Goal: Task Accomplishment & Management: Use online tool/utility

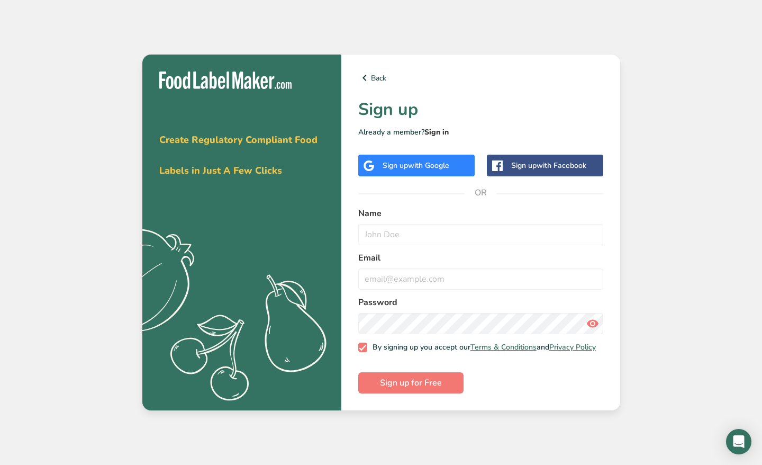
click at [444, 131] on link "Sign in" at bounding box center [437, 132] width 24 height 10
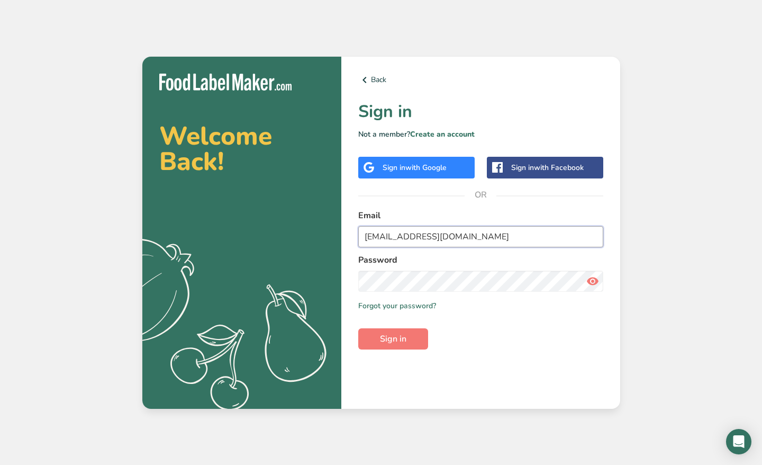
type input "fiosfreezedriedtreats@gmail.com"
click at [464, 138] on link "Create an account" at bounding box center [442, 134] width 65 height 10
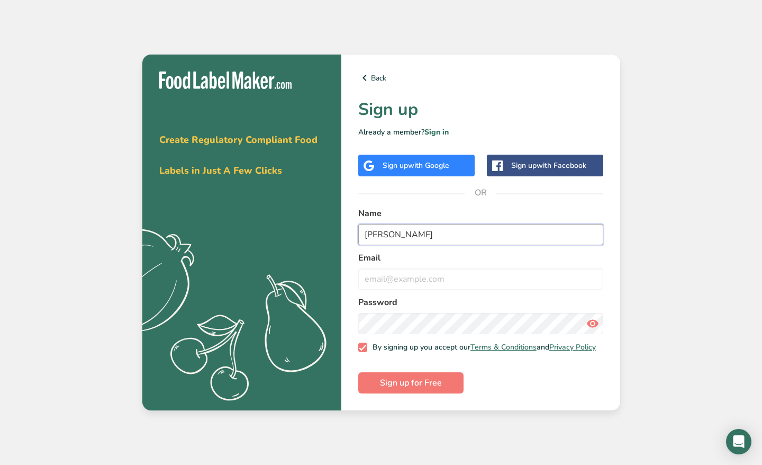
type input "Fiorella Conn"
type input "fiosfreezedriedtreats@gmail.com"
click at [597, 321] on icon at bounding box center [593, 323] width 13 height 19
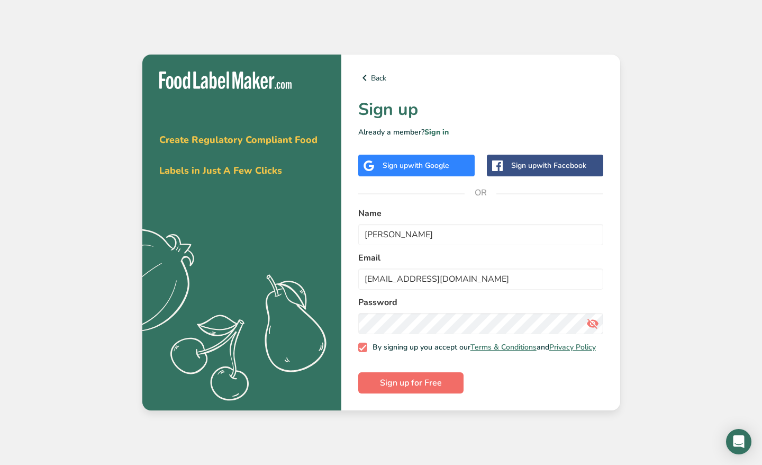
click at [400, 383] on span "Sign up for Free" at bounding box center [411, 382] width 62 height 13
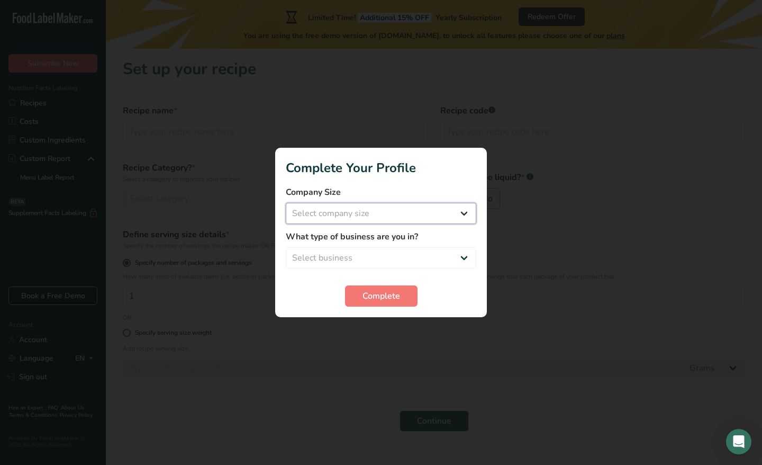
select select "1"
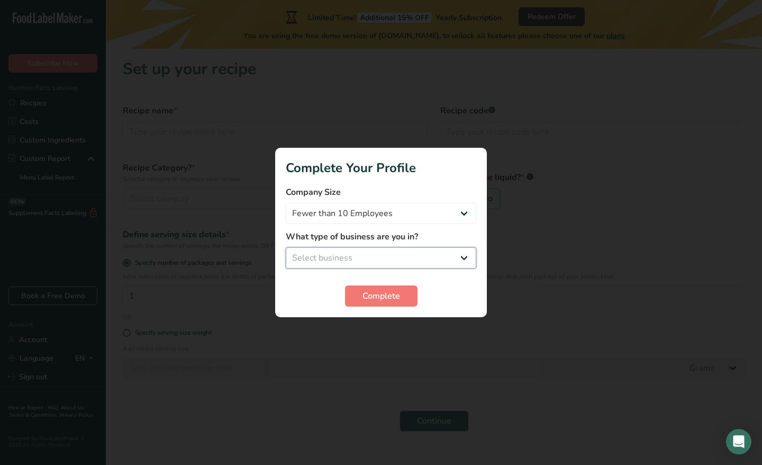
select select "8"
click at [381, 303] on button "Complete" at bounding box center [381, 295] width 73 height 21
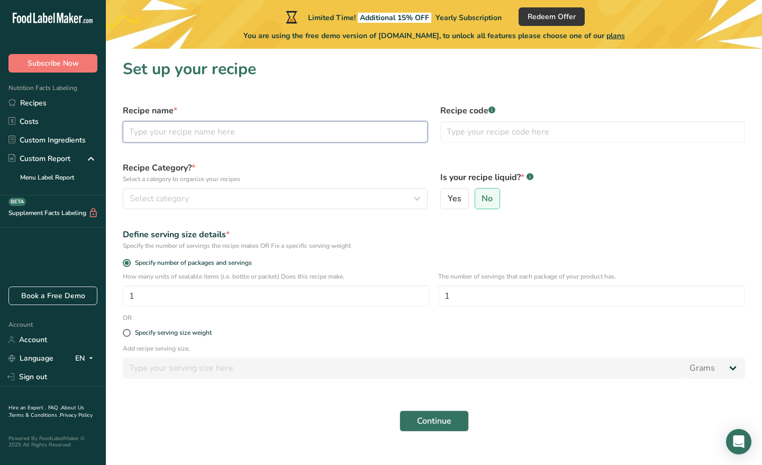
click at [241, 128] on input "text" at bounding box center [275, 131] width 305 height 21
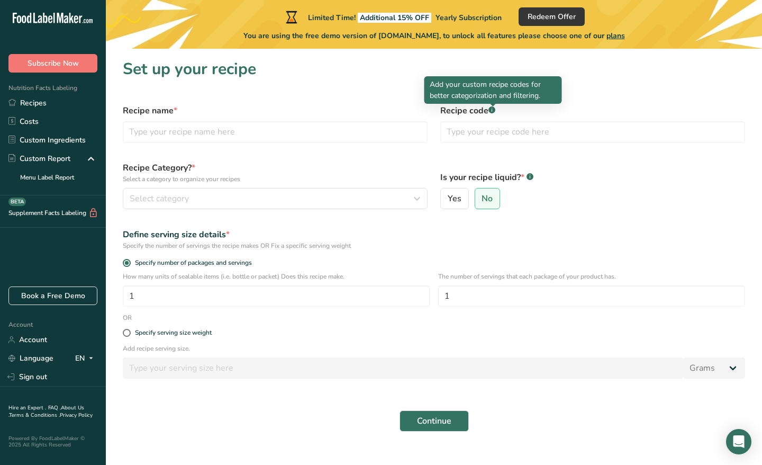
click at [494, 111] on rect at bounding box center [492, 109] width 7 height 7
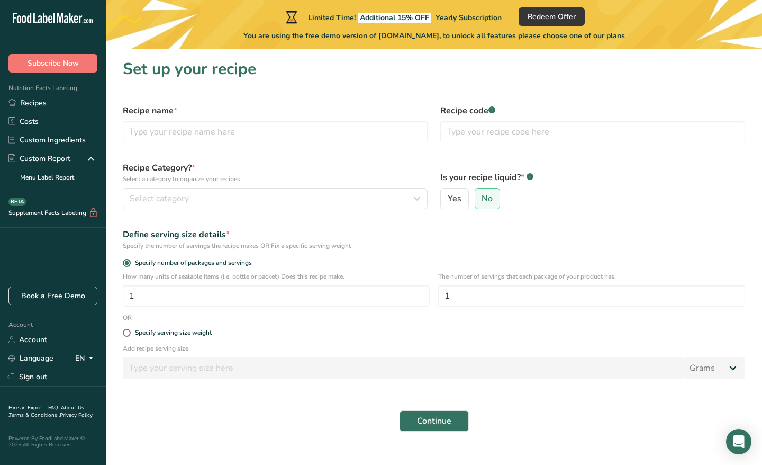
click at [494, 111] on rect at bounding box center [492, 109] width 7 height 7
click at [367, 132] on input "text" at bounding box center [275, 131] width 305 height 21
type input "Freeze Dried Apple"
click at [346, 200] on div "Select category" at bounding box center [272, 198] width 285 height 13
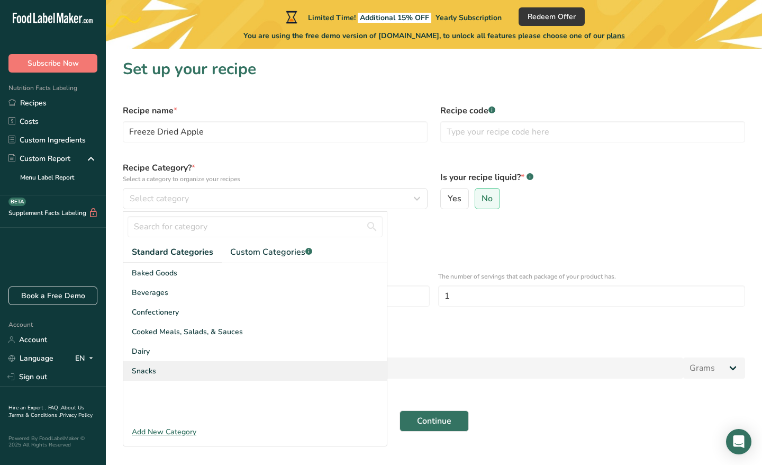
click at [189, 365] on div "Snacks" at bounding box center [255, 371] width 264 height 20
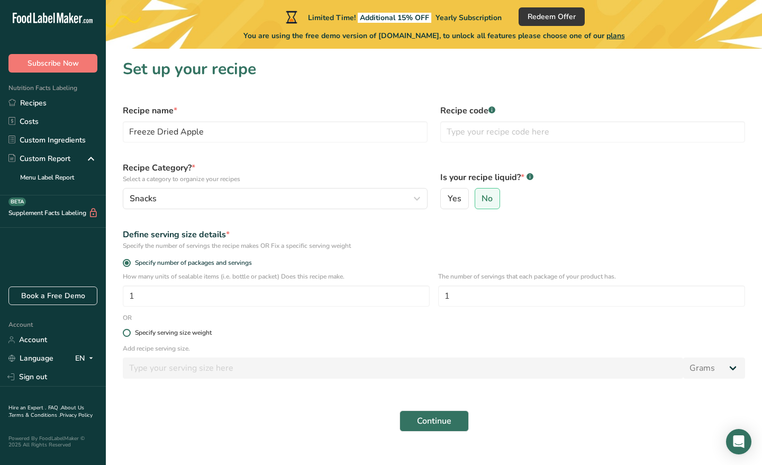
click at [208, 334] on div "Specify serving size weight" at bounding box center [173, 333] width 77 height 8
click at [130, 334] on input "Specify serving size weight" at bounding box center [126, 332] width 7 height 7
radio input "true"
radio input "false"
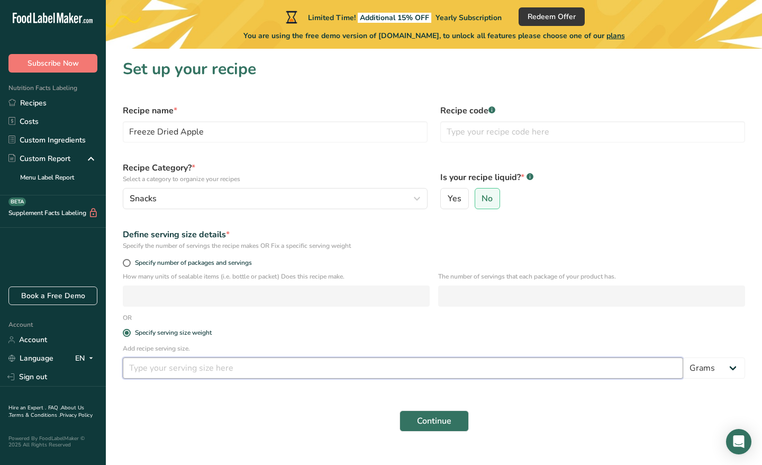
click at [214, 371] on input "number" at bounding box center [403, 367] width 561 height 21
type input "1"
select select "5"
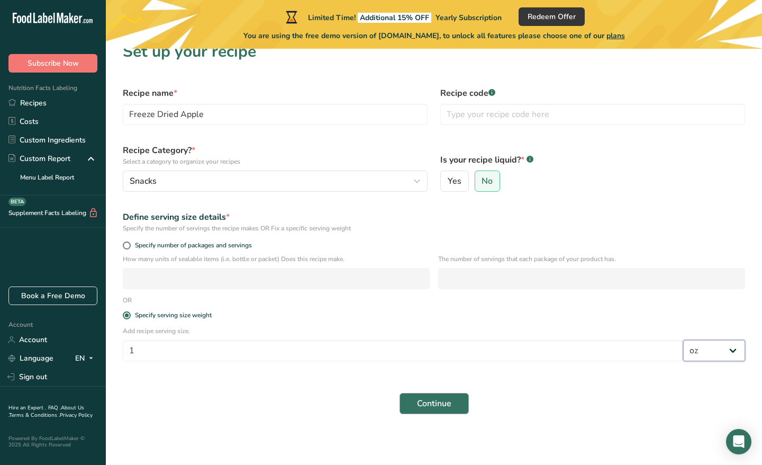
scroll to position [17, 0]
click at [444, 410] on button "Continue" at bounding box center [434, 403] width 69 height 21
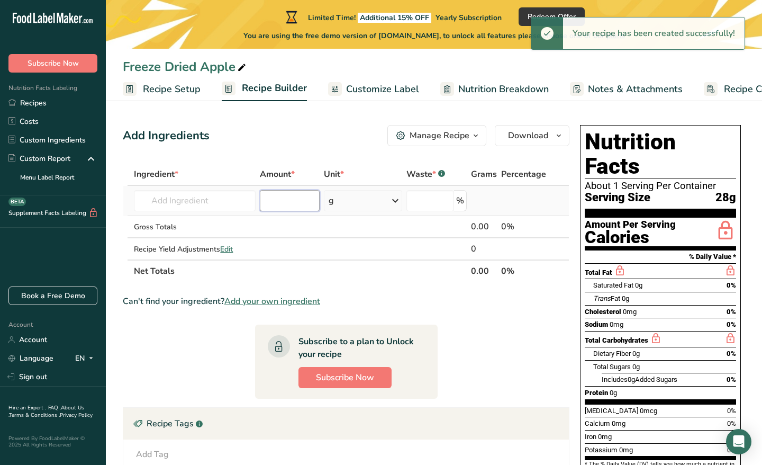
click at [267, 206] on input "number" at bounding box center [290, 200] width 60 height 21
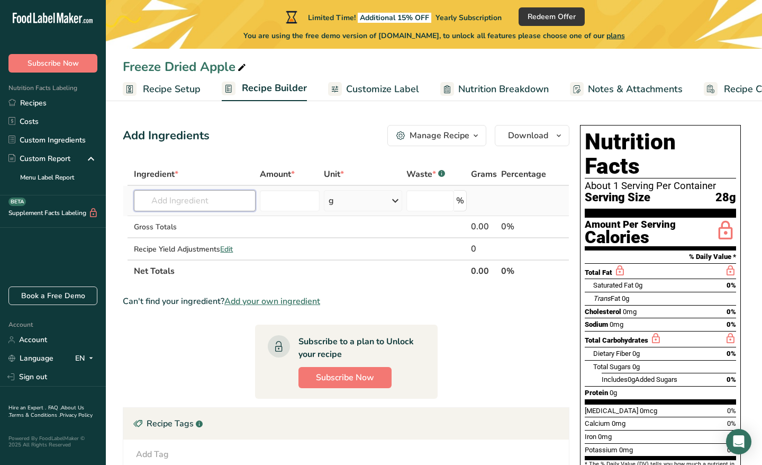
click at [229, 197] on input "text" at bounding box center [195, 200] width 122 height 21
type input "apple fuji"
click at [217, 223] on p "9504 Apples, raw, fuji, with skin (Includes foods for USDA's Food Distribution …" at bounding box center [294, 222] width 304 height 11
type input "Apples, raw, fuji, with skin (Includes foods for USDA's Food Distribution Progr…"
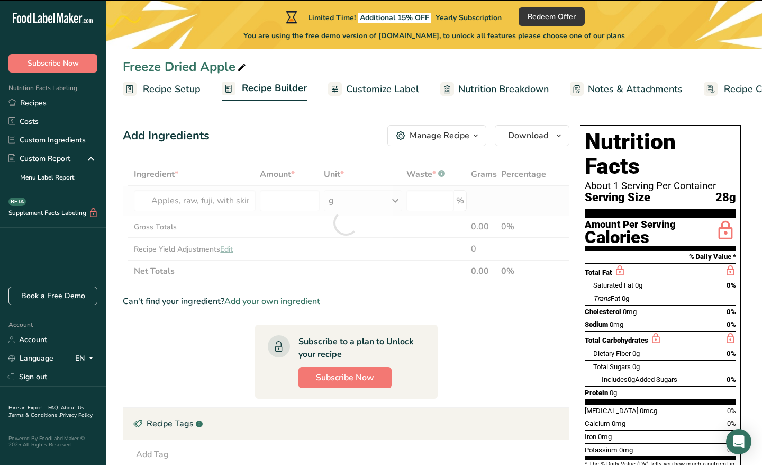
type input "0"
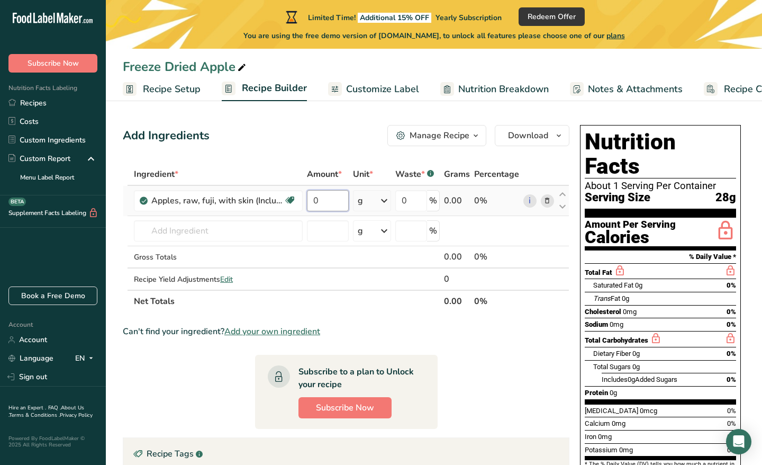
click at [329, 206] on input "0" at bounding box center [328, 200] width 42 height 21
type input "1"
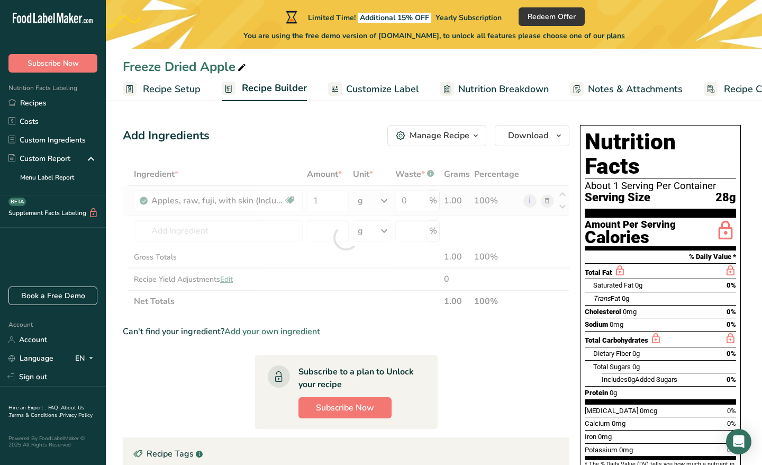
click at [390, 205] on div "Ingredient * Amount * Unit * Waste * .a-a{fill:#347362;}.b-a{fill:#fff;} Grams …" at bounding box center [346, 237] width 447 height 149
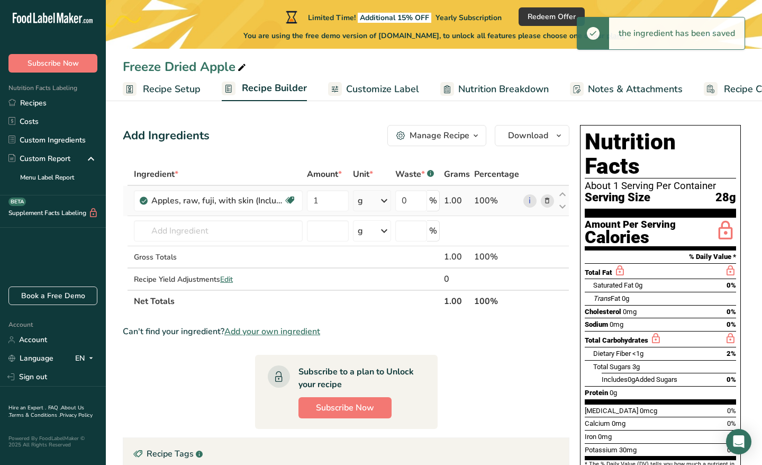
click at [384, 201] on icon at bounding box center [384, 200] width 13 height 19
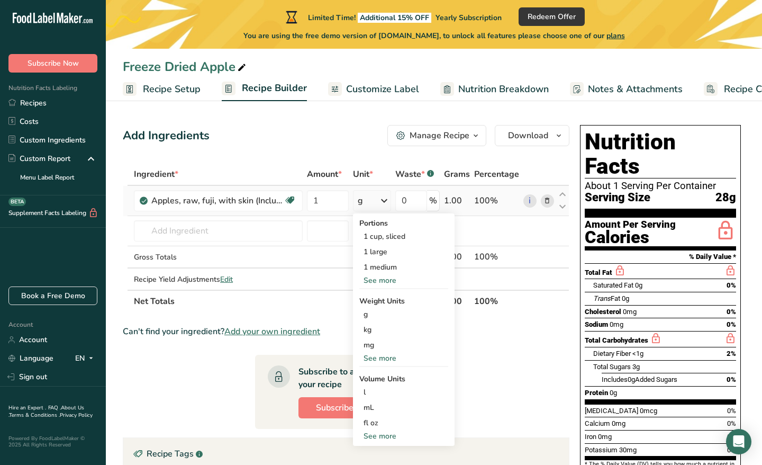
click at [388, 281] on div "See more" at bounding box center [404, 280] width 89 height 11
click at [389, 453] on div "See more" at bounding box center [404, 451] width 89 height 11
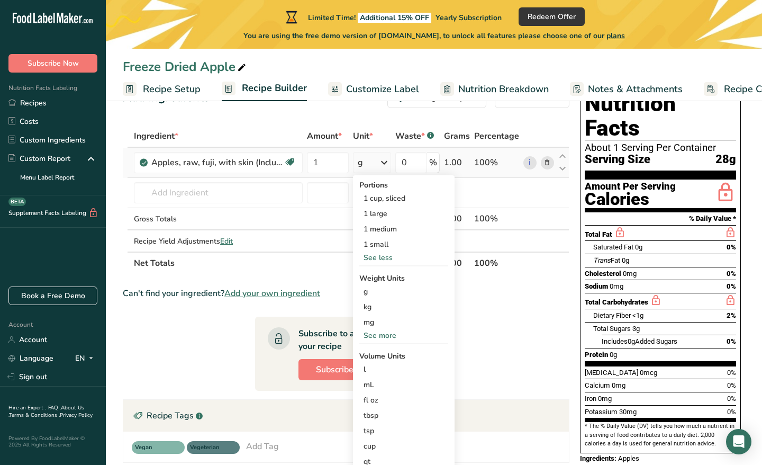
scroll to position [33, 0]
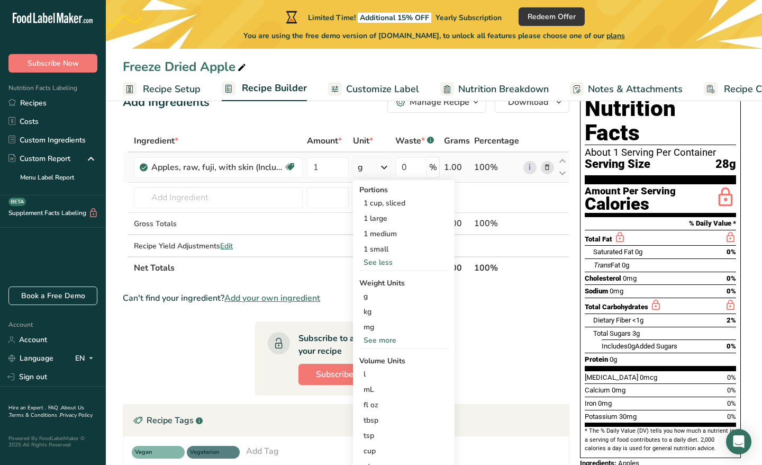
click at [385, 339] on div "See more" at bounding box center [404, 340] width 89 height 11
click at [376, 371] on div "oz" at bounding box center [404, 372] width 89 height 15
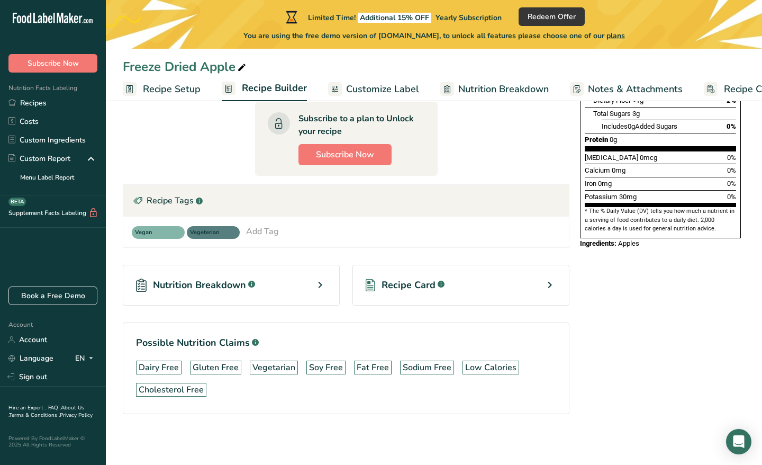
scroll to position [253, 0]
click at [320, 284] on icon at bounding box center [320, 284] width 13 height 19
select select "Calories"
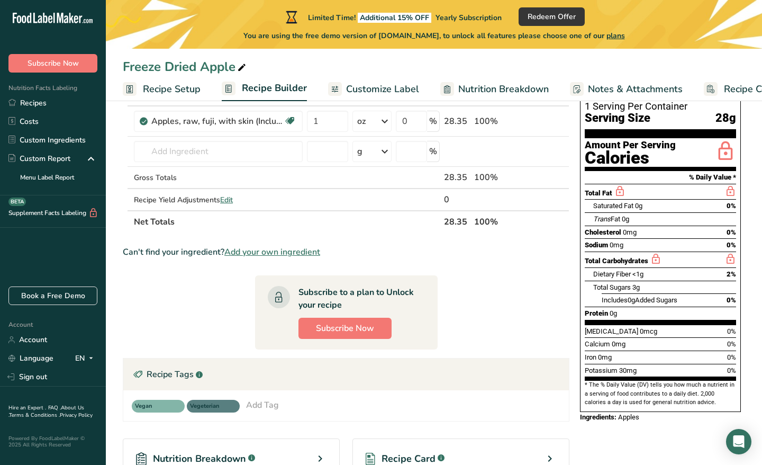
scroll to position [78, 0]
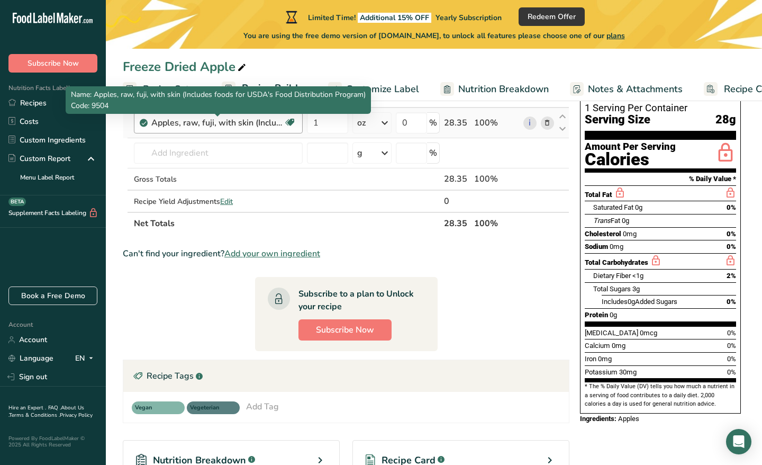
click at [182, 126] on div "Apples, raw, fuji, with skin (Includes foods for USDA's Food Distribution Progr…" at bounding box center [217, 122] width 132 height 13
click at [259, 125] on div "Apples, raw, fuji, with skin (Includes foods for USDA's Food Distribution Progr…" at bounding box center [217, 122] width 132 height 13
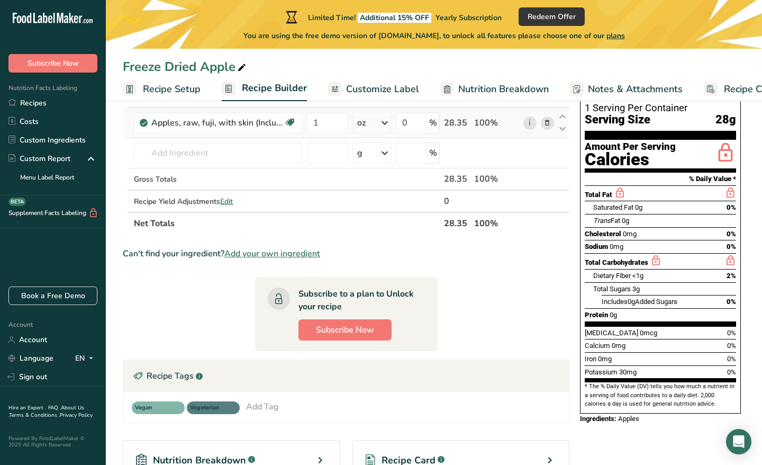
click at [549, 122] on icon at bounding box center [547, 123] width 7 height 11
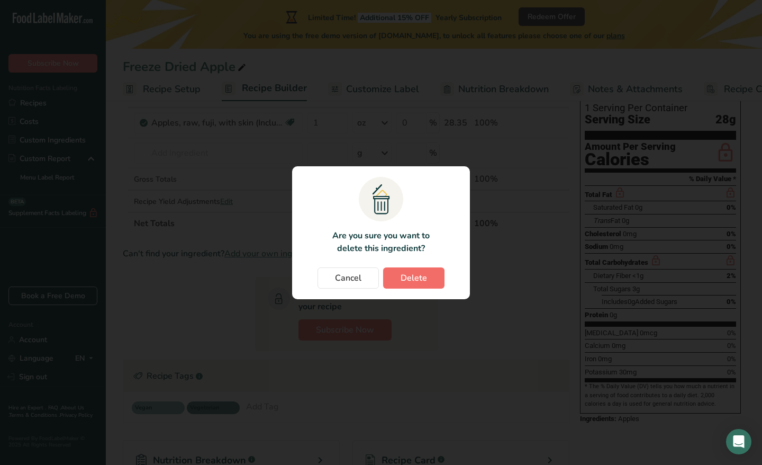
click at [413, 274] on span "Delete" at bounding box center [414, 278] width 26 height 13
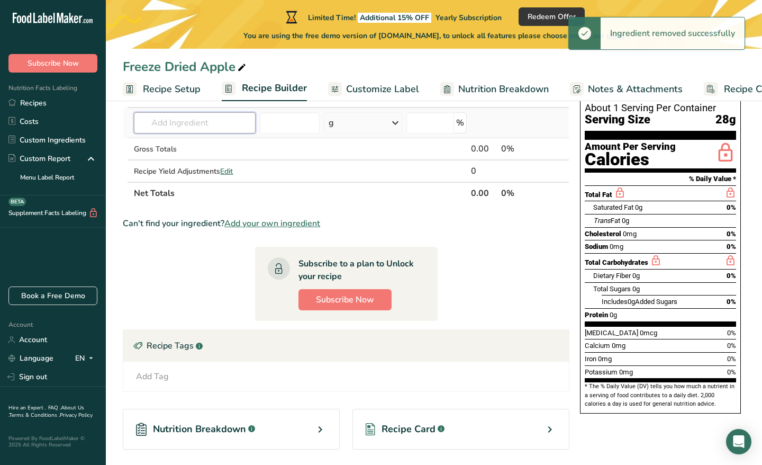
click at [236, 119] on input "text" at bounding box center [195, 122] width 122 height 21
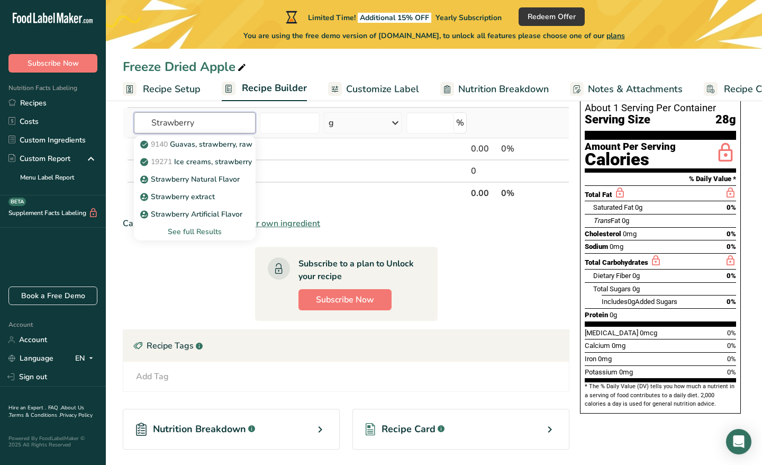
type input "Strawberry"
click at [212, 229] on div "See full Results" at bounding box center [194, 231] width 105 height 11
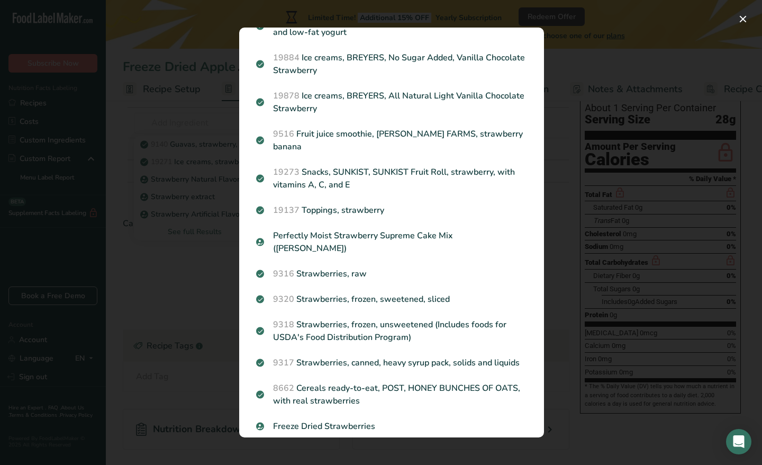
scroll to position [1043, 0]
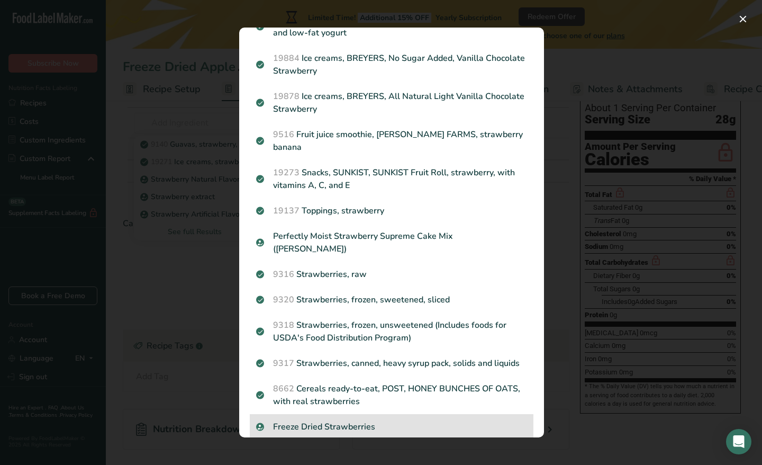
click at [369, 420] on p "Freeze Dried Strawberries" at bounding box center [391, 426] width 271 height 13
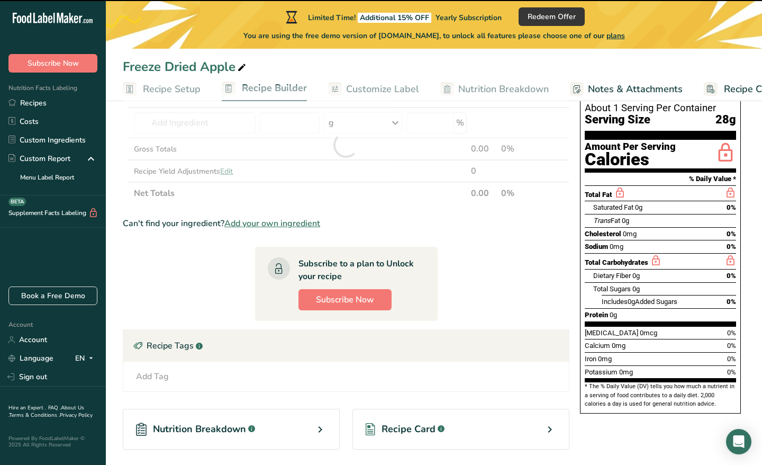
type input "0"
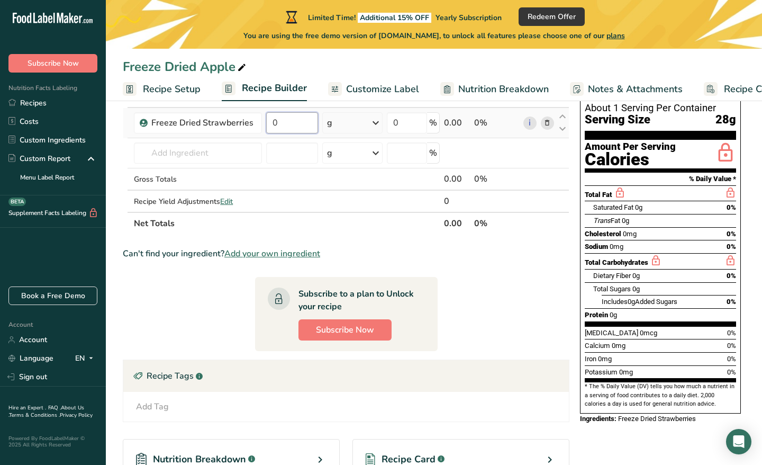
click at [297, 122] on input "0" at bounding box center [291, 122] width 51 height 21
type input "1"
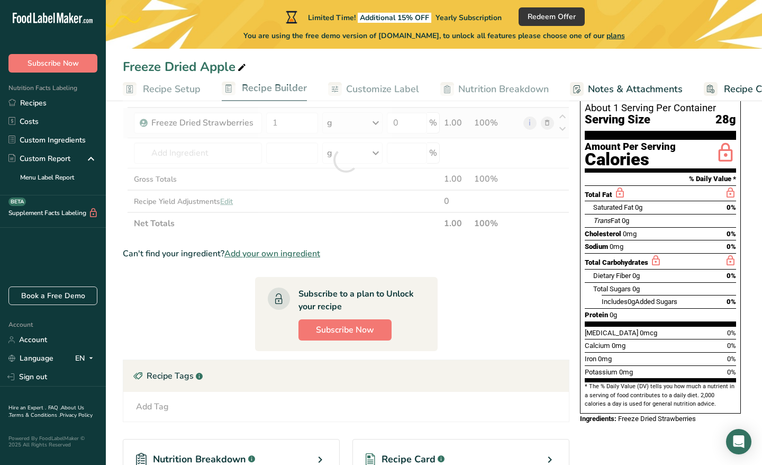
click at [379, 125] on div "Ingredient * Amount * Unit * Waste * .a-a{fill:#347362;}.b-a{fill:#fff;} Grams …" at bounding box center [346, 159] width 447 height 149
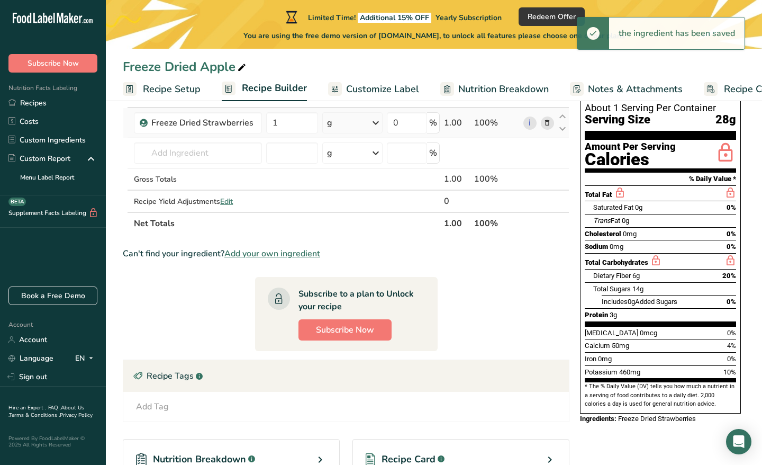
click at [376, 127] on icon at bounding box center [376, 122] width 13 height 19
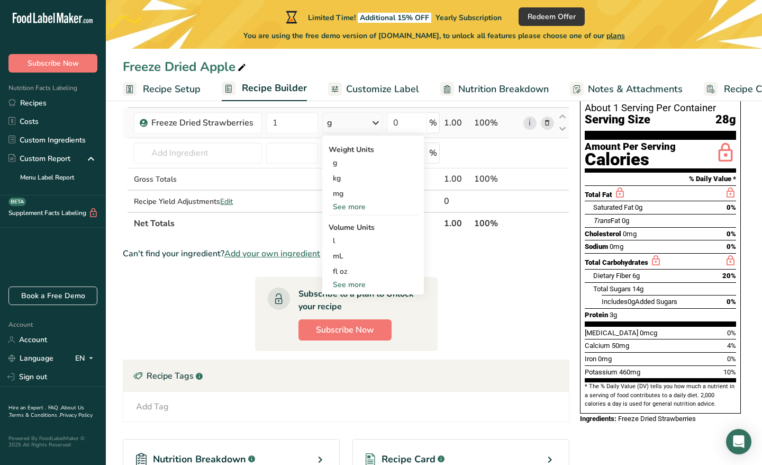
click at [357, 205] on div "See more" at bounding box center [373, 206] width 89 height 11
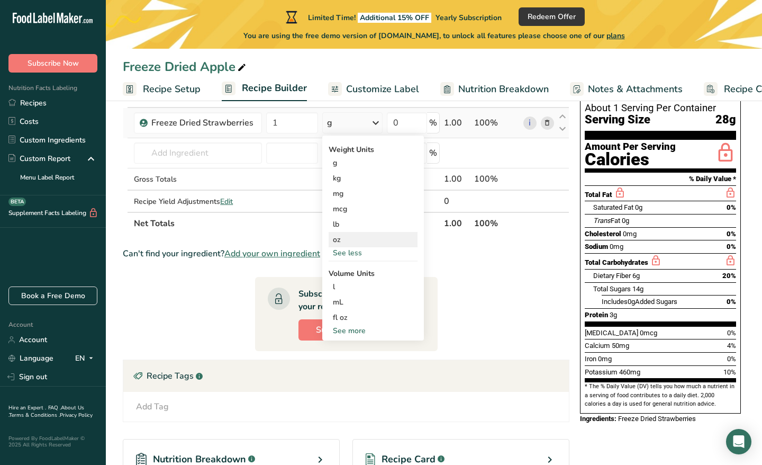
click at [354, 236] on div "oz" at bounding box center [373, 239] width 89 height 15
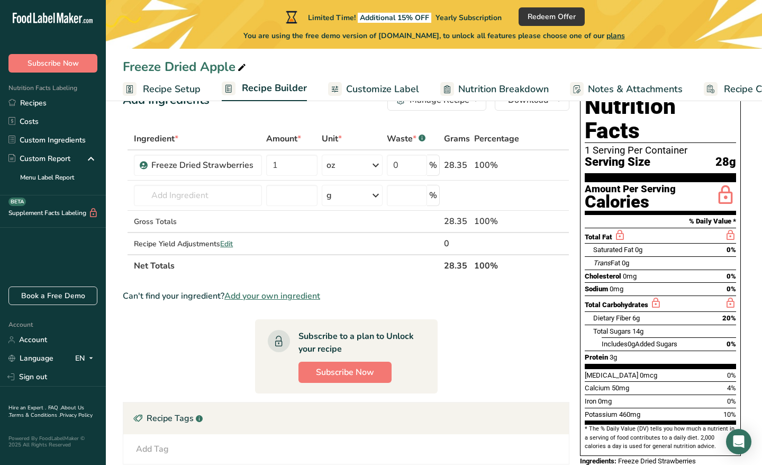
scroll to position [28, 0]
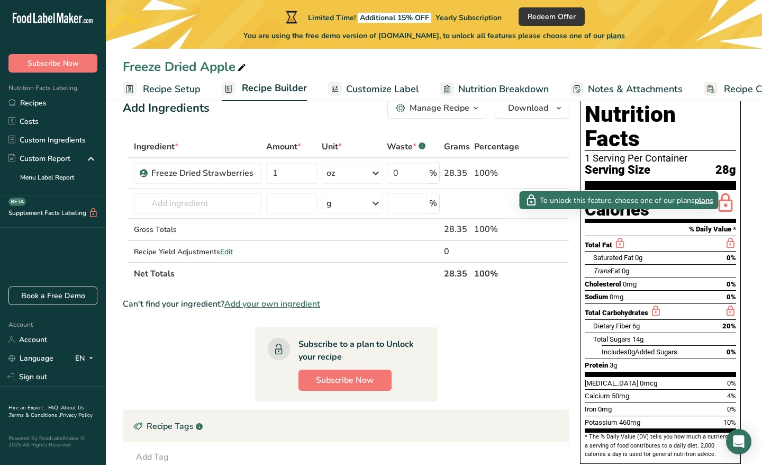
click at [702, 204] on span "plans" at bounding box center [704, 200] width 19 height 11
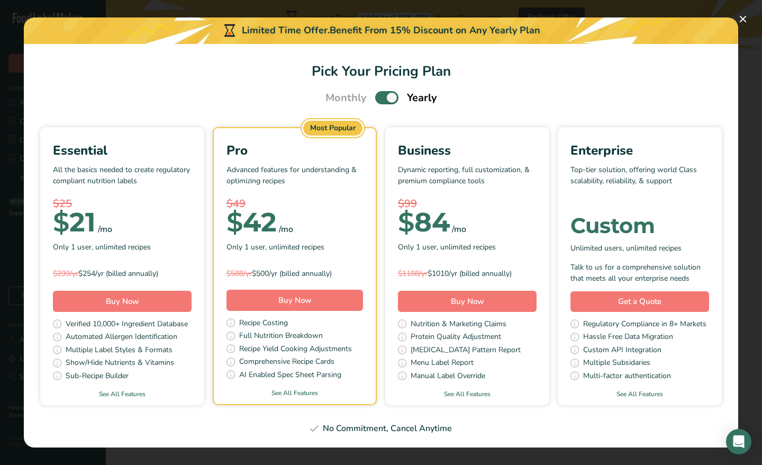
scroll to position [17, 0]
